Goal: Information Seeking & Learning: Check status

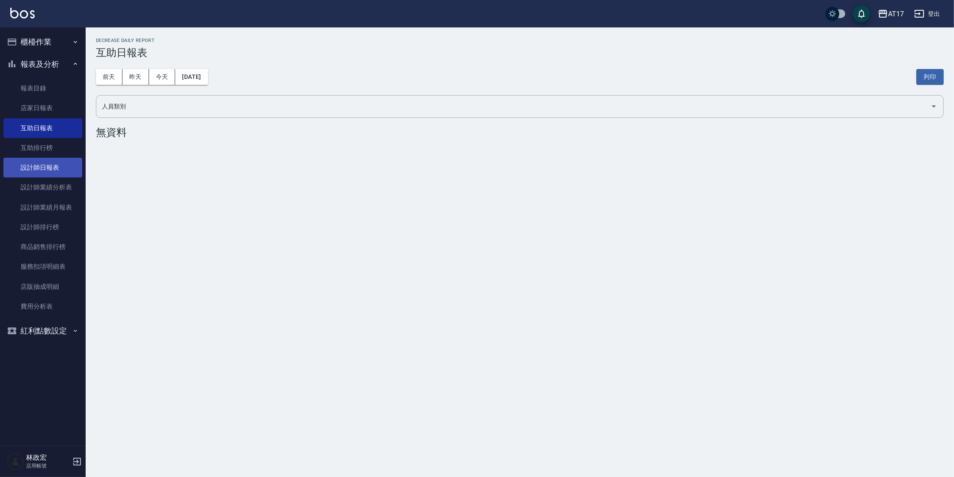
click at [53, 161] on link "設計師日報表" at bounding box center [42, 168] width 79 height 20
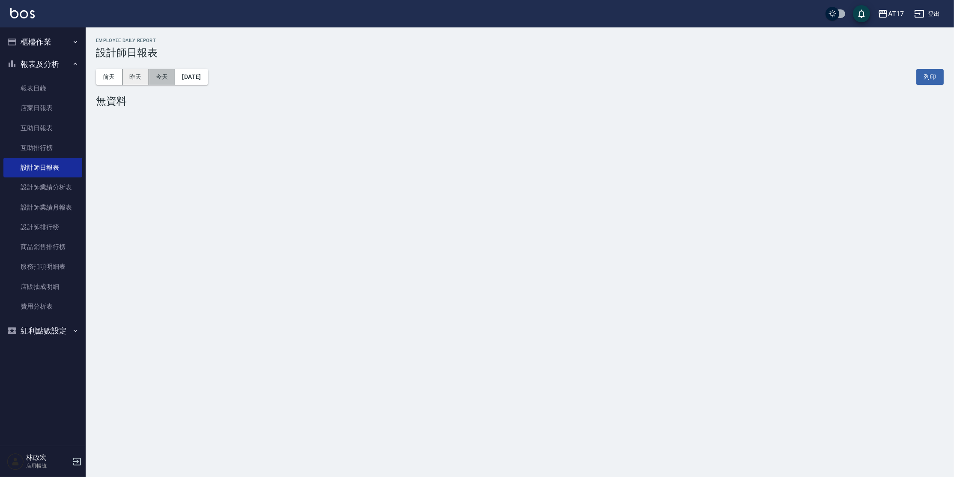
drag, startPoint x: 151, startPoint y: 73, endPoint x: 146, endPoint y: 78, distance: 6.7
click at [150, 74] on button "今天" at bounding box center [162, 77] width 27 height 16
click at [142, 78] on button "昨天" at bounding box center [135, 77] width 27 height 16
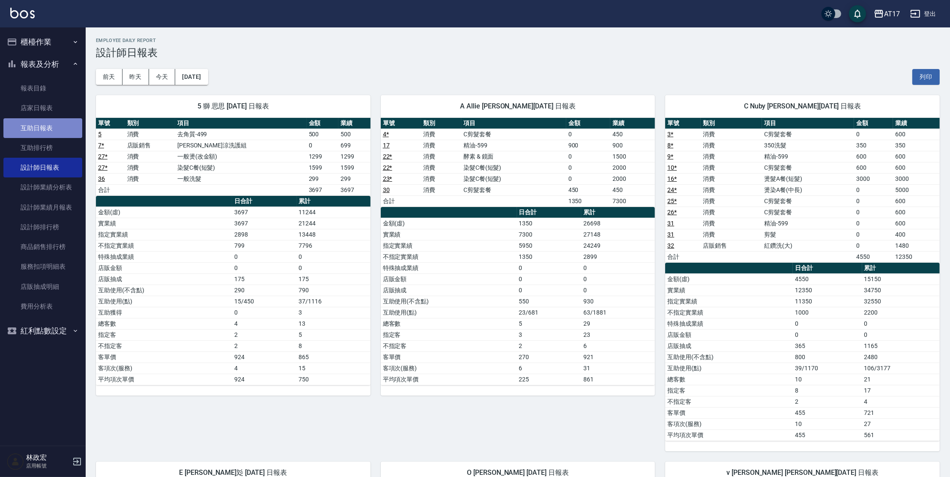
click at [46, 124] on link "互助日報表" at bounding box center [42, 128] width 79 height 20
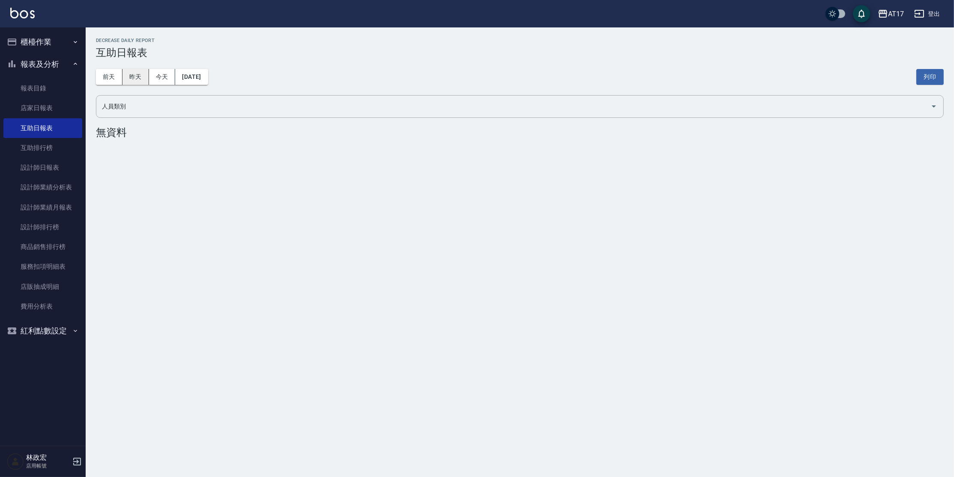
click at [143, 76] on button "昨天" at bounding box center [135, 77] width 27 height 16
click at [144, 76] on button "昨天" at bounding box center [135, 77] width 27 height 16
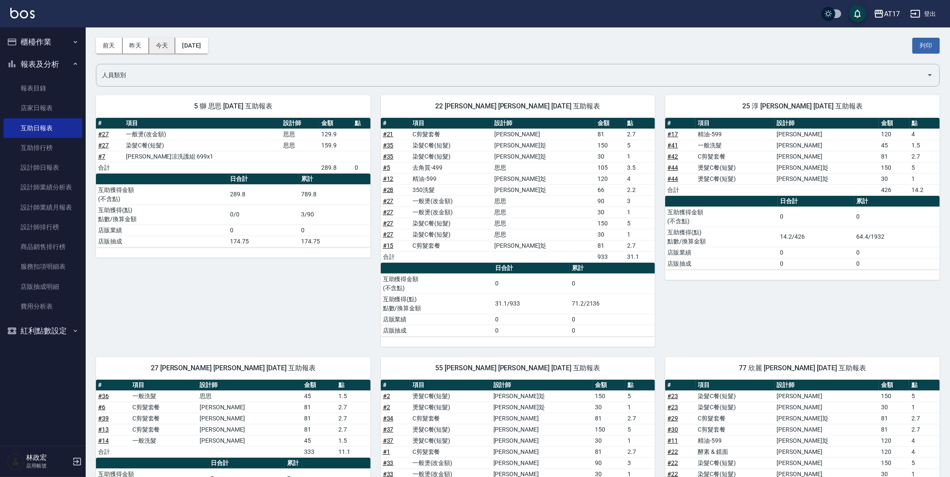
scroll to position [31, 0]
click at [48, 169] on link "設計師日報表" at bounding box center [42, 168] width 79 height 20
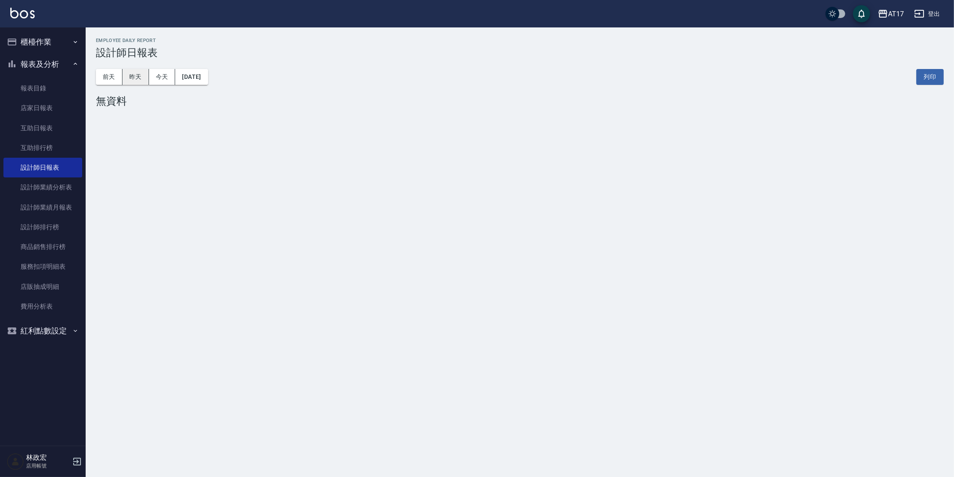
click at [124, 79] on button "昨天" at bounding box center [135, 77] width 27 height 16
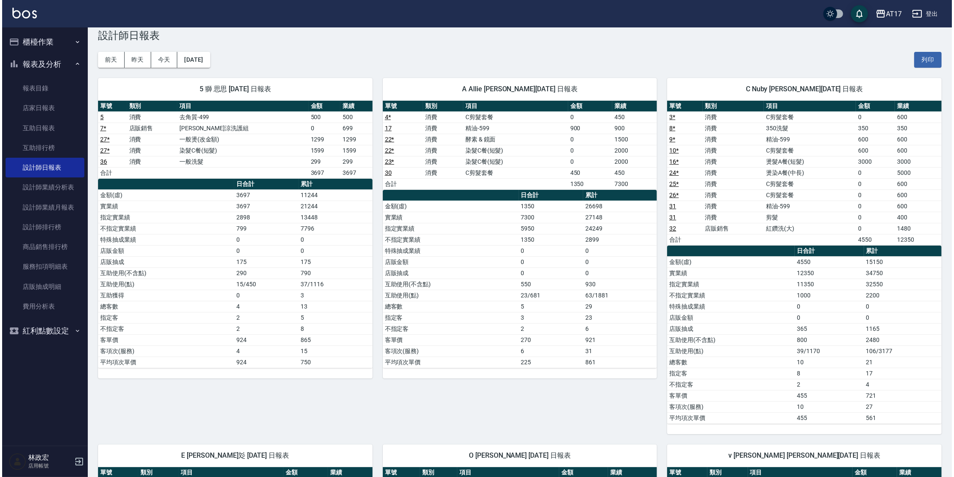
scroll to position [15, 0]
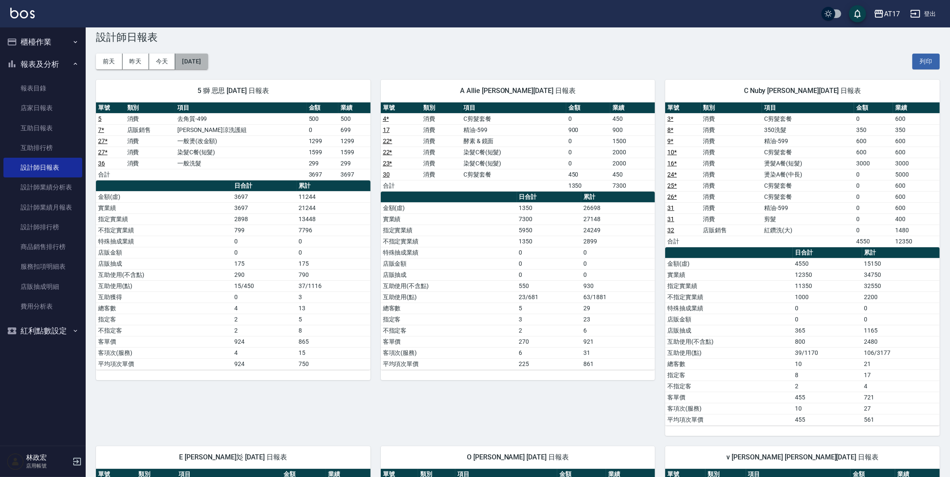
click at [186, 62] on button "[DATE]" at bounding box center [191, 62] width 33 height 16
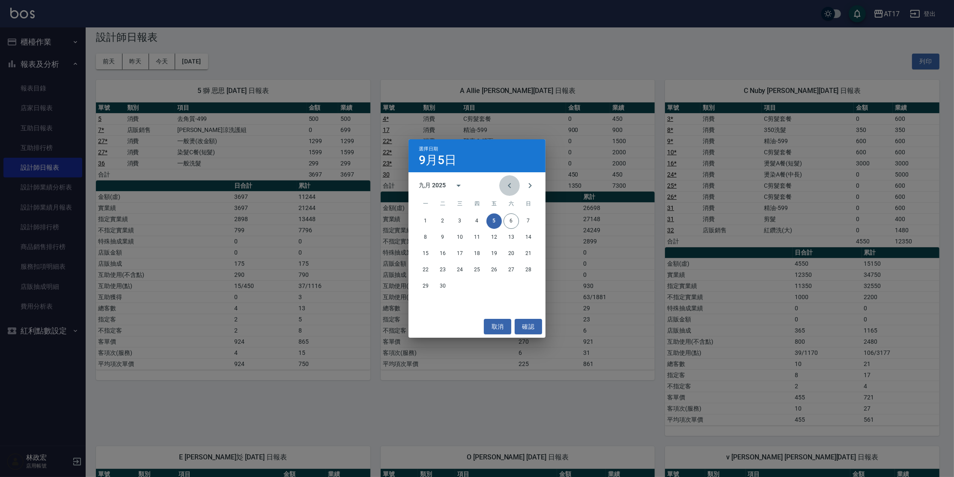
click at [510, 189] on icon "Previous month" at bounding box center [510, 185] width 10 height 10
click at [531, 288] on button "31" at bounding box center [528, 285] width 15 height 15
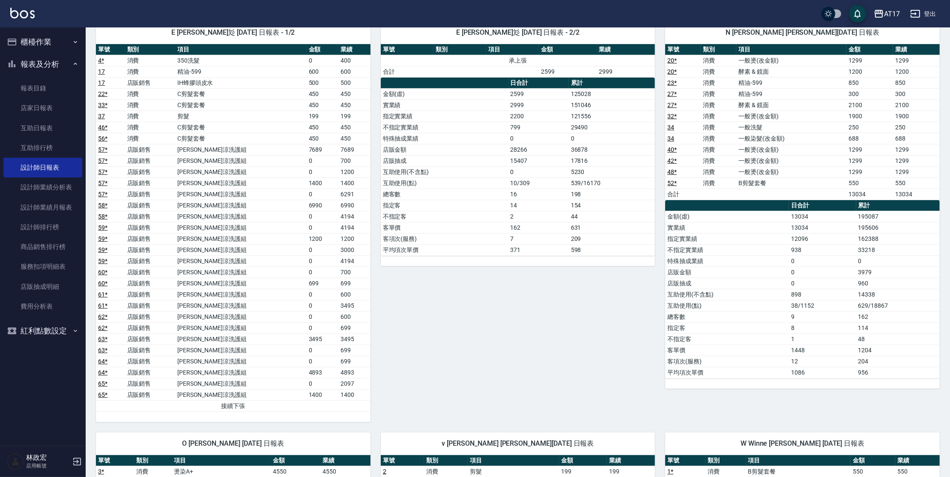
scroll to position [451, 0]
